Goal: Register for event/course

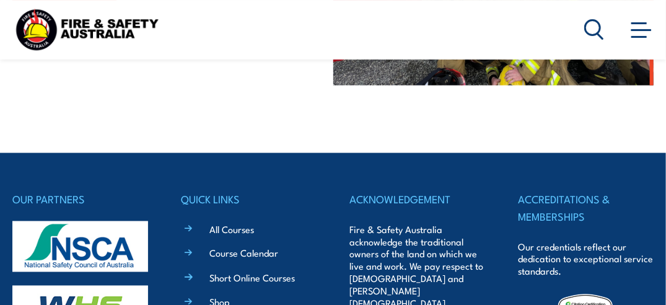
scroll to position [339, 0]
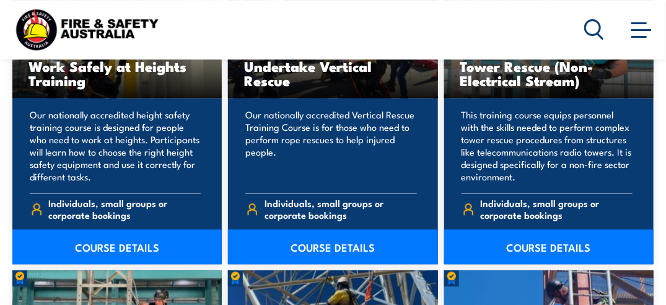
scroll to position [992, 0]
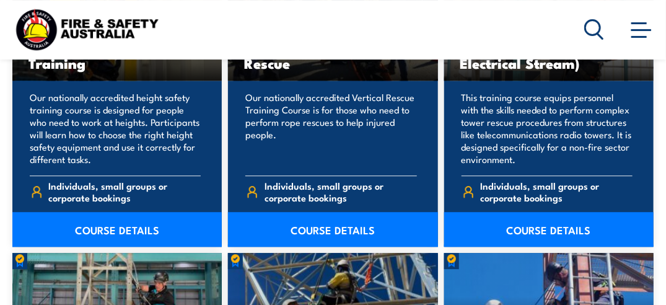
click at [112, 226] on link "COURSE DETAILS" at bounding box center [116, 229] width 209 height 35
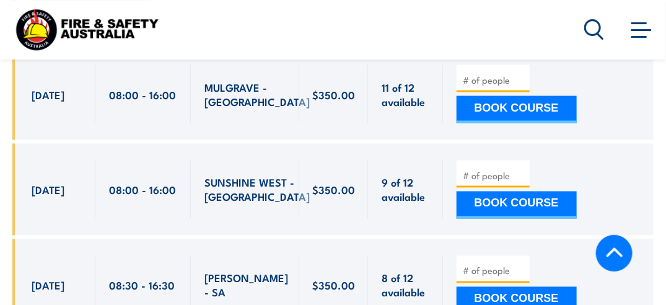
scroll to position [2169, 0]
